Goal: Find contact information: Find contact information

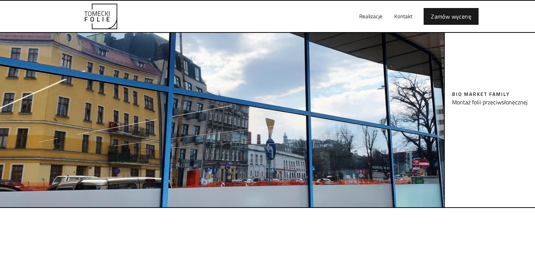
scroll to position [254, 0]
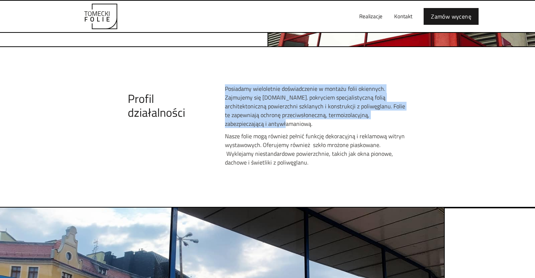
drag, startPoint x: 280, startPoint y: 123, endPoint x: 227, endPoint y: 84, distance: 66.1
click at [227, 84] on div "Profil działalności Posiadamy wieloletnie doświadczenie w montażu folii okienny…" at bounding box center [267, 128] width 535 height 160
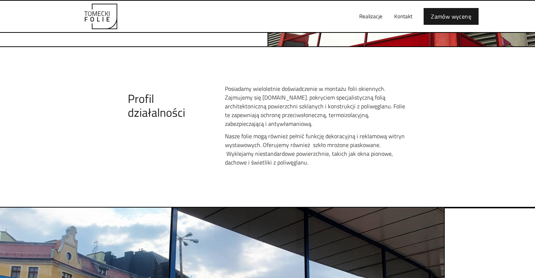
click at [276, 138] on p "Nasze folie mogą również pełnić funkcję dekoracyjną i reklamową witryn wystawow…" at bounding box center [316, 148] width 182 height 35
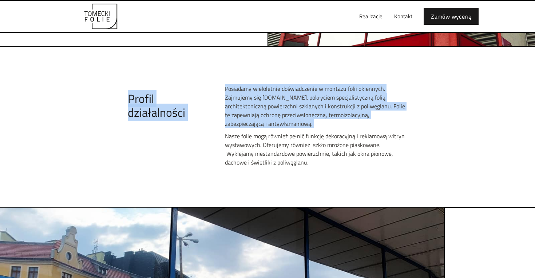
drag, startPoint x: 280, startPoint y: 129, endPoint x: 221, endPoint y: 82, distance: 74.4
click at [221, 82] on div "Profil działalności Posiadamy wieloletnie doświadczenie w montażu folii okienny…" at bounding box center [267, 128] width 535 height 160
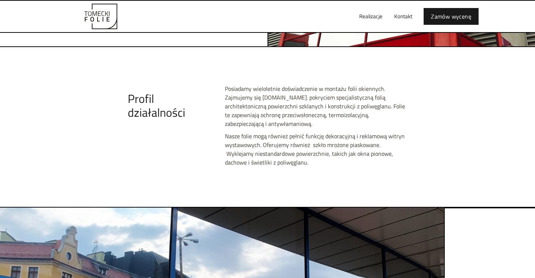
click at [245, 102] on p "Posiadamy wieloletnie doświadczenie w montażu folii okiennych. Zajmujemy się [D…" at bounding box center [316, 106] width 182 height 44
click at [277, 130] on div "Posiadamy wieloletnie doświadczenie w montażu folii okiennych. Zajmujemy się [D…" at bounding box center [316, 127] width 182 height 86
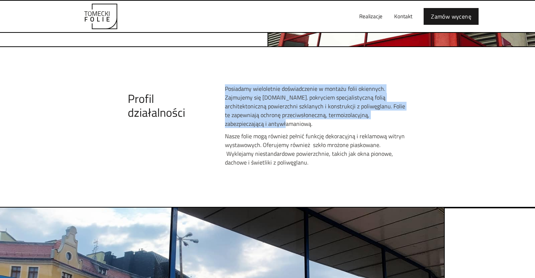
drag, startPoint x: 282, startPoint y: 125, endPoint x: 223, endPoint y: 82, distance: 72.6
click at [223, 82] on div "Profil działalności Posiadamy wieloletnie doświadczenie w montażu folii okienny…" at bounding box center [267, 128] width 535 height 160
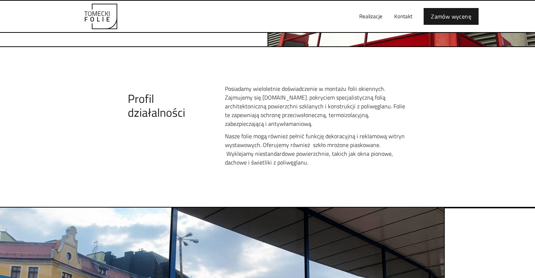
click at [242, 102] on p "Posiadamy wieloletnie doświadczenie w montażu folii okiennych. Zajmujemy się [D…" at bounding box center [316, 106] width 182 height 44
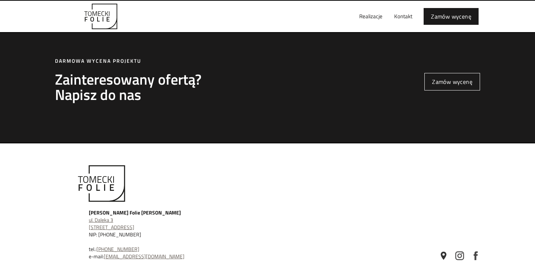
scroll to position [2076, 0]
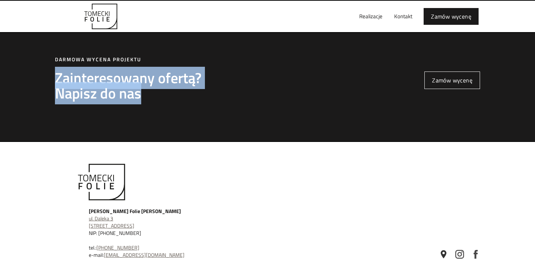
drag, startPoint x: 146, startPoint y: 97, endPoint x: 56, endPoint y: 79, distance: 91.2
click at [56, 79] on h2 "Zainteresowany ofertą? Napisz do nas" at bounding box center [128, 85] width 147 height 31
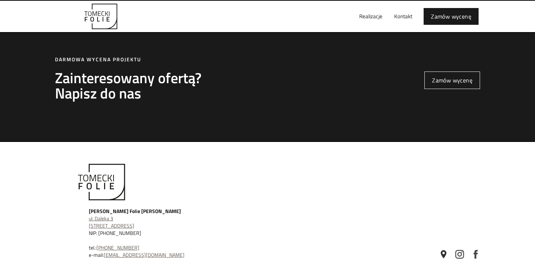
click at [137, 250] on div "[PERSON_NAME] Folie [PERSON_NAME] ul. [STREET_ADDRESS] NIP: [PHONE_NUMBER] tel.…" at bounding box center [198, 232] width 219 height 51
click at [134, 258] on link "[EMAIL_ADDRESS][DOMAIN_NAME]" at bounding box center [144, 255] width 81 height 8
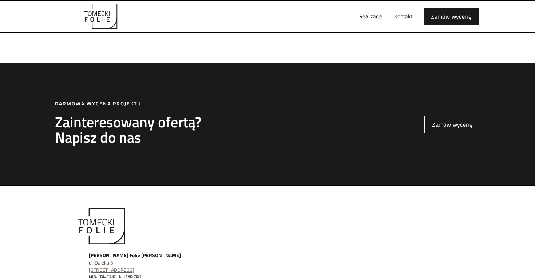
scroll to position [2031, 0]
